Goal: Download file/media

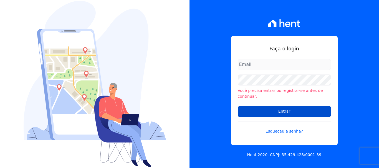
type input "[EMAIL_ADDRESS][DOMAIN_NAME]"
click at [282, 109] on input "Entrar" at bounding box center [284, 111] width 93 height 11
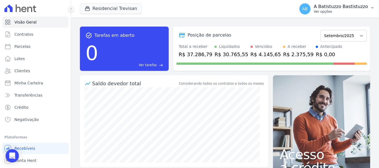
click at [310, 13] on span "AB" at bounding box center [304, 8] width 11 height 11
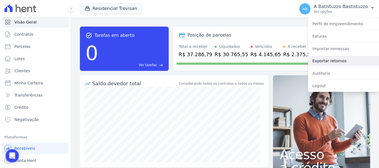
click at [323, 62] on link "Exportar retornos" at bounding box center [343, 61] width 71 height 10
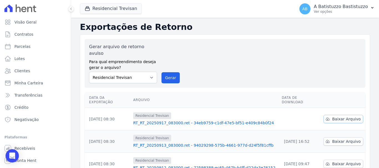
click at [348, 116] on span "Baixar Arquivo" at bounding box center [346, 119] width 29 height 6
click at [179, 120] on link "RT_RT_20250917_083000.ret - 34eb9759-c1df-47e5-bf51-e409c84b0f24" at bounding box center [205, 123] width 144 height 6
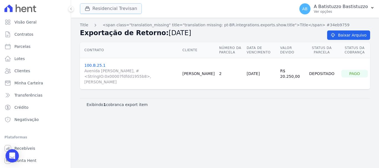
click at [114, 7] on button "Residencial Trevisan" at bounding box center [111, 8] width 62 height 11
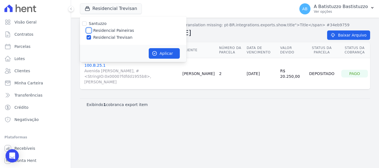
click at [87, 31] on input "Residencial Paineiras" at bounding box center [88, 30] width 4 height 4
checkbox input "true"
click at [89, 38] on input "Residencial Trevisan" at bounding box center [88, 37] width 4 height 4
checkbox input "false"
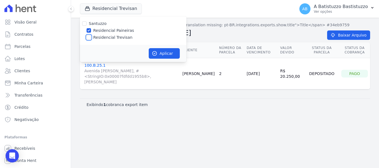
checkbox input "false"
click at [167, 52] on button "Aplicar" at bounding box center [164, 53] width 31 height 11
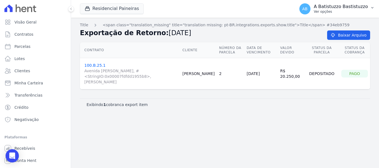
click at [310, 6] on span "AB" at bounding box center [304, 8] width 11 height 11
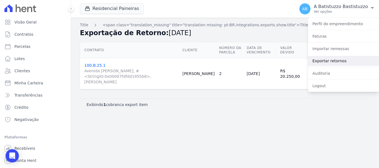
click at [319, 60] on link "Exportar retornos" at bounding box center [343, 61] width 71 height 10
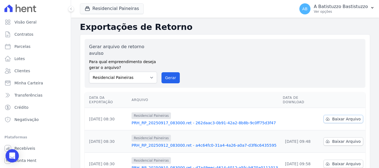
click at [339, 116] on span "Baixar Arquivo" at bounding box center [346, 119] width 29 height 6
click at [172, 120] on link "PRH_RP_20250917_083000.ret - 262daac3-0b91-42a2-8b8b-9c0ff75d3f47" at bounding box center [204, 123] width 147 height 6
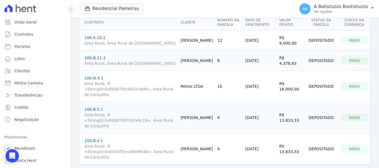
scroll to position [34, 0]
